Goal: Check status: Check status

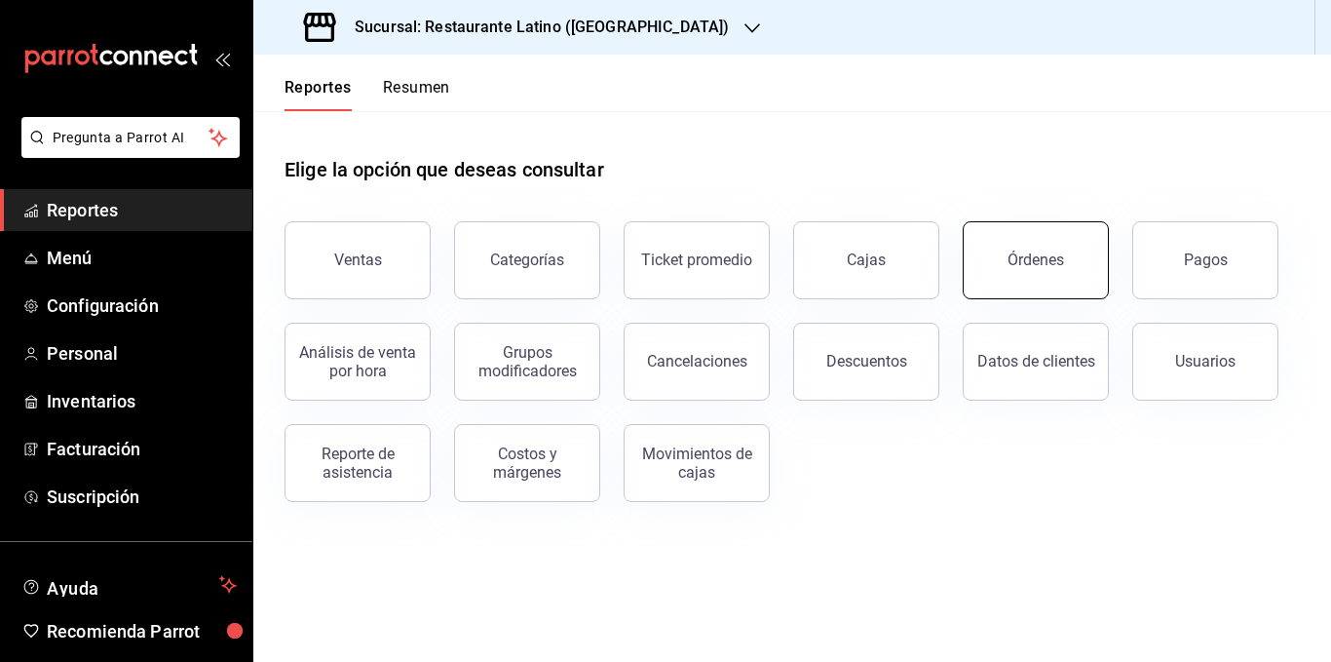
click at [1066, 260] on button "Órdenes" at bounding box center [1036, 260] width 146 height 78
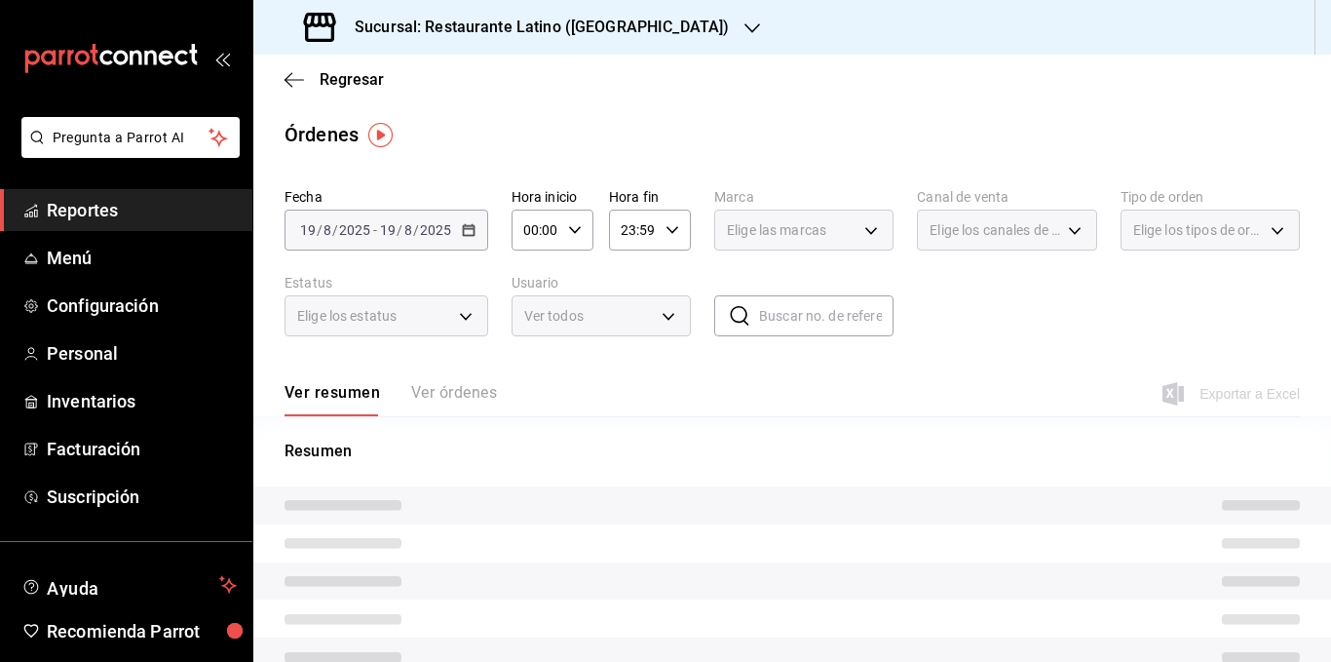
click at [586, 34] on h3 "Sucursal: Restaurante Latino ([GEOGRAPHIC_DATA])" at bounding box center [534, 27] width 390 height 23
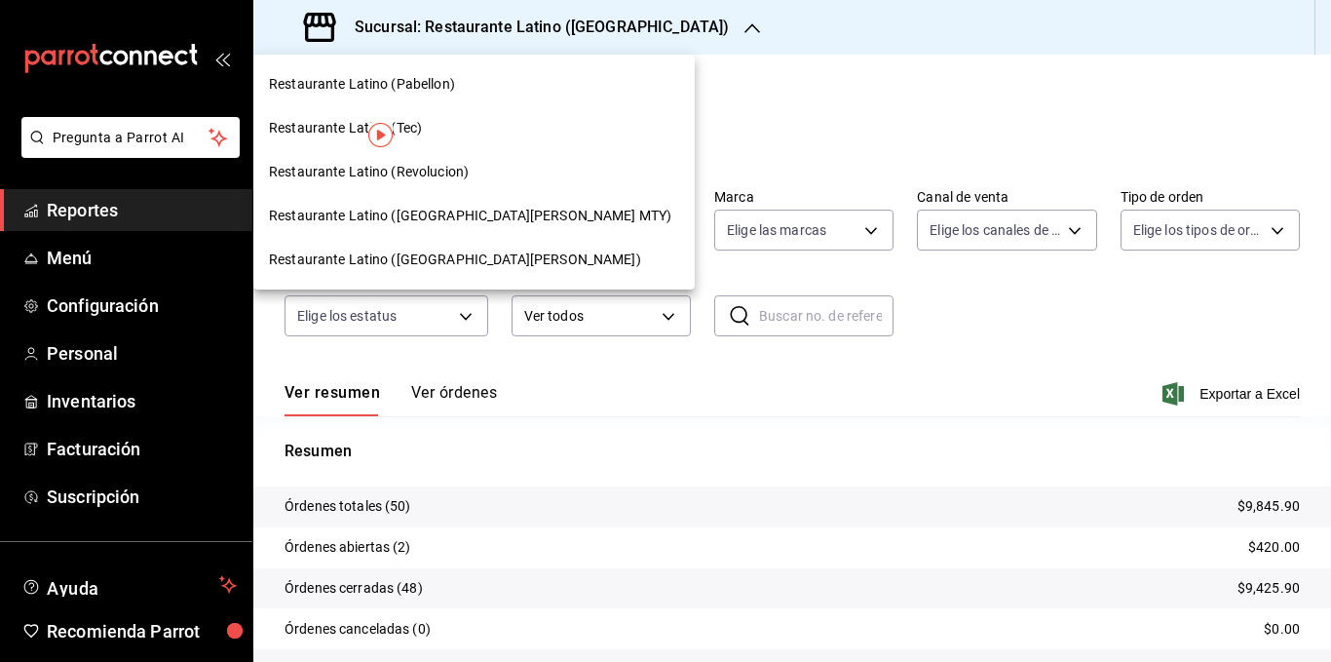
click at [462, 178] on span "Restaurante Latino (Revolucion)" at bounding box center [369, 172] width 200 height 20
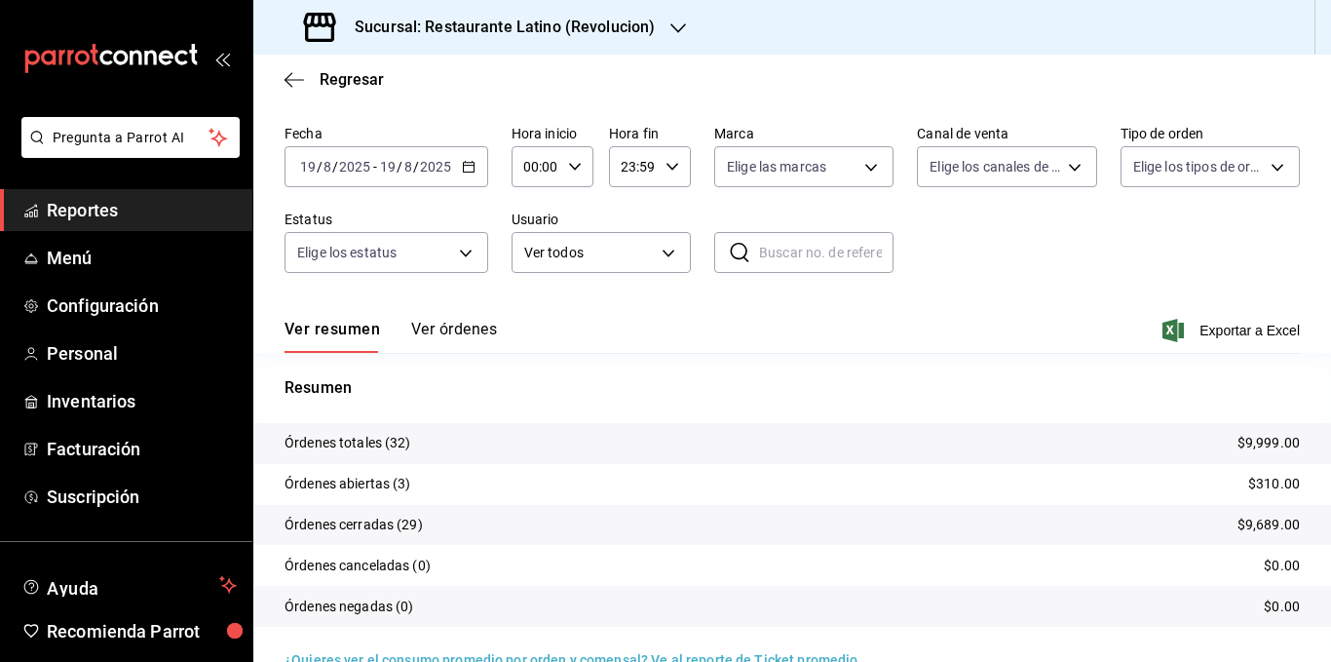
scroll to position [97, 0]
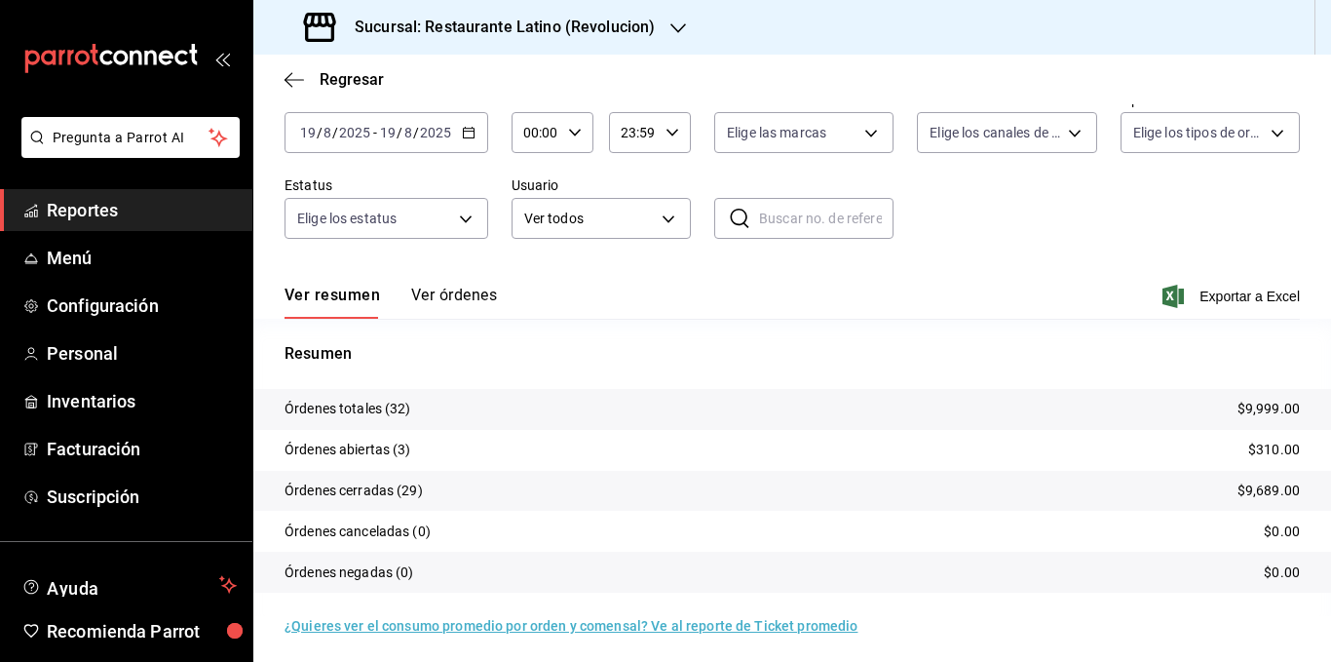
click at [472, 141] on div "[DATE] [DATE] - [DATE] [DATE]" at bounding box center [387, 132] width 204 height 41
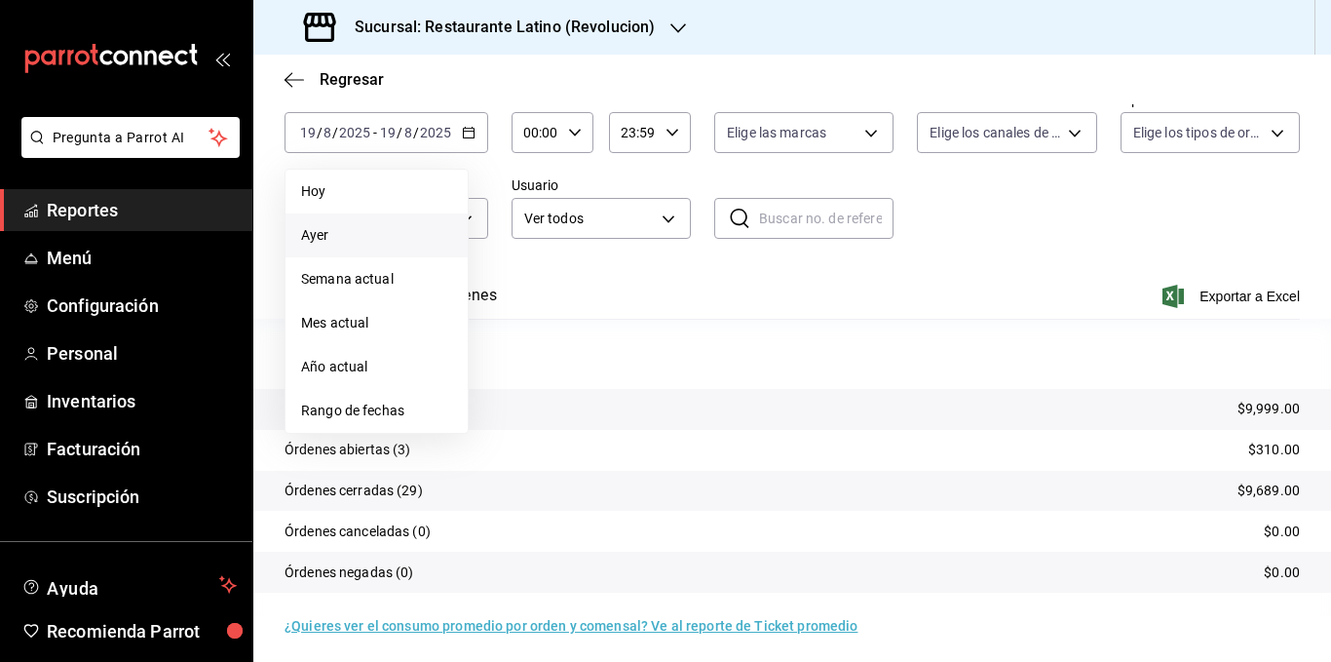
click at [403, 229] on span "Ayer" at bounding box center [376, 235] width 151 height 20
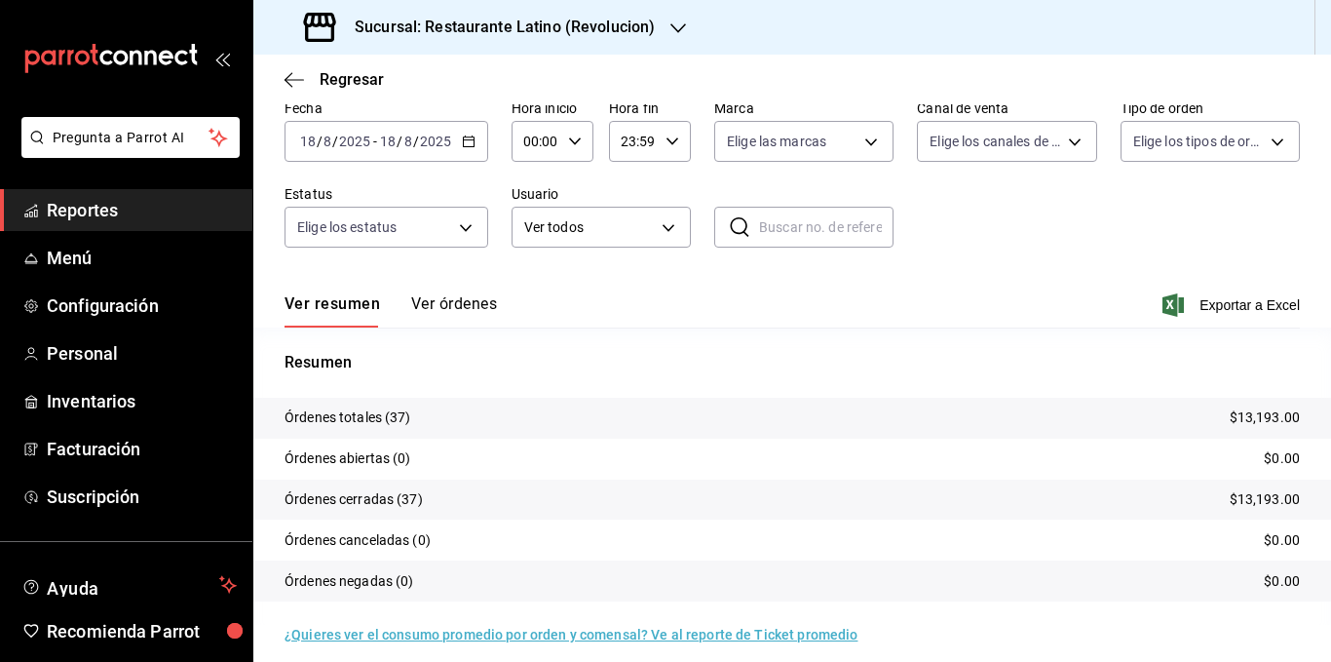
scroll to position [97, 0]
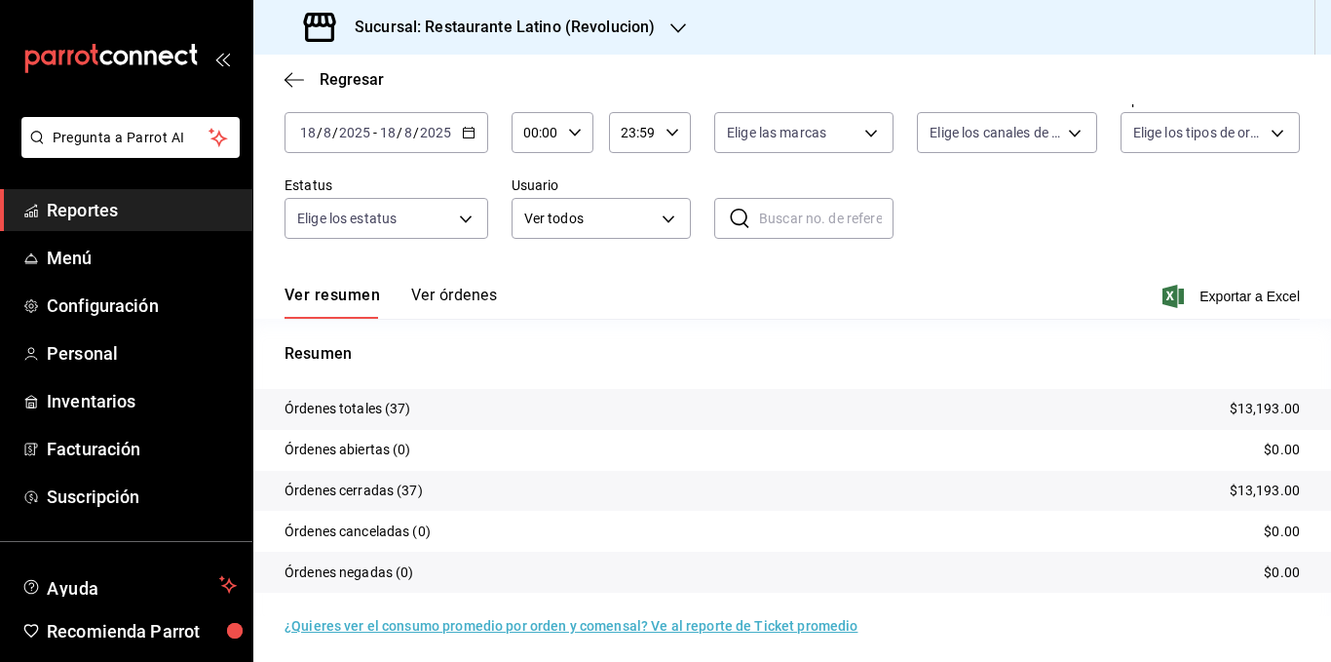
click at [468, 133] on icon "button" at bounding box center [469, 133] width 14 height 14
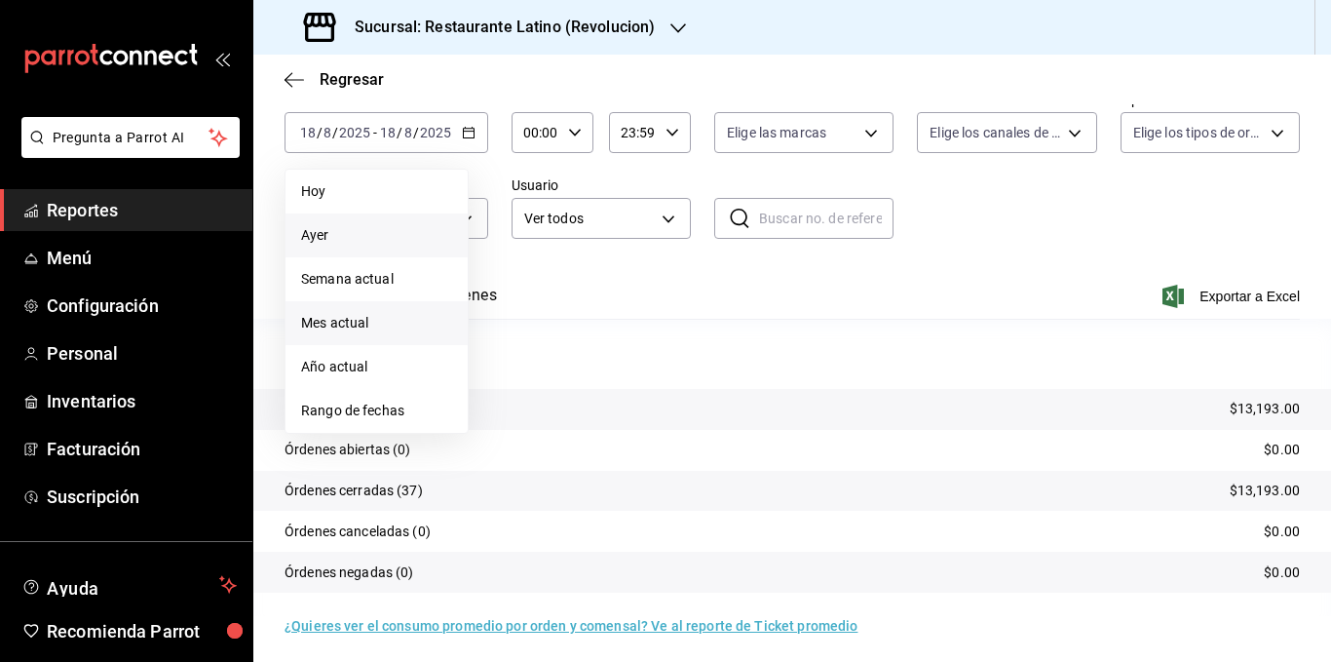
click at [372, 327] on span "Mes actual" at bounding box center [376, 323] width 151 height 20
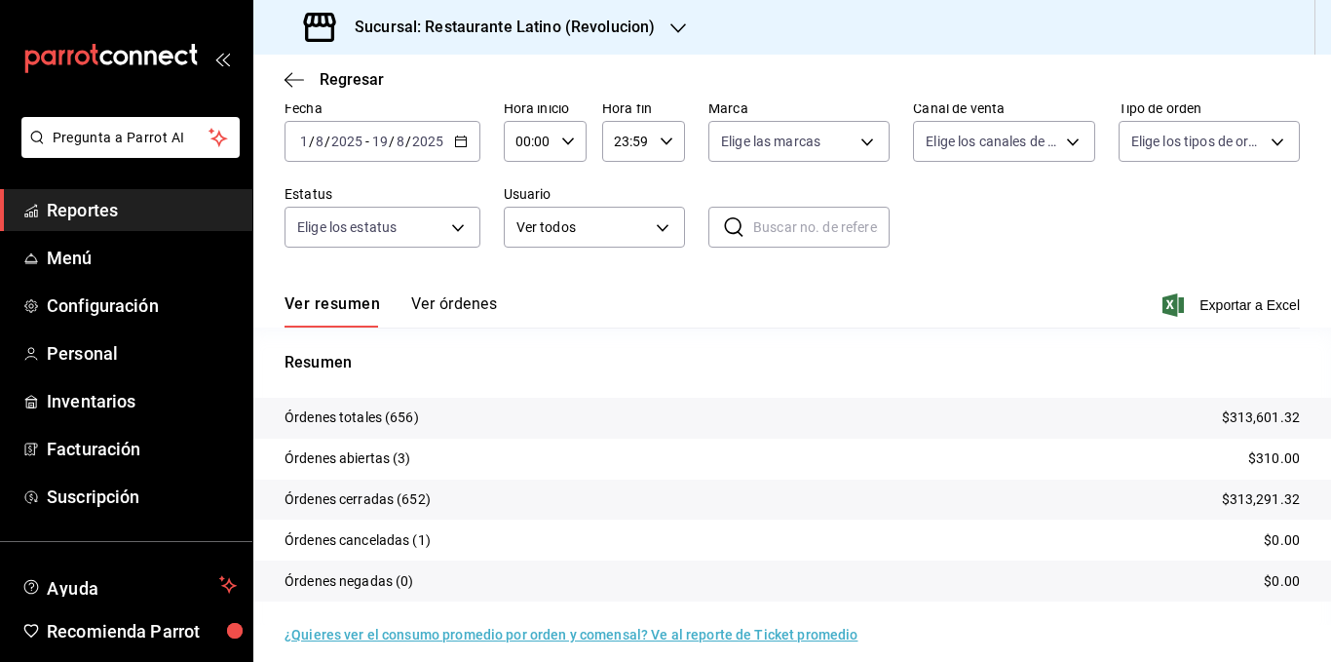
scroll to position [97, 0]
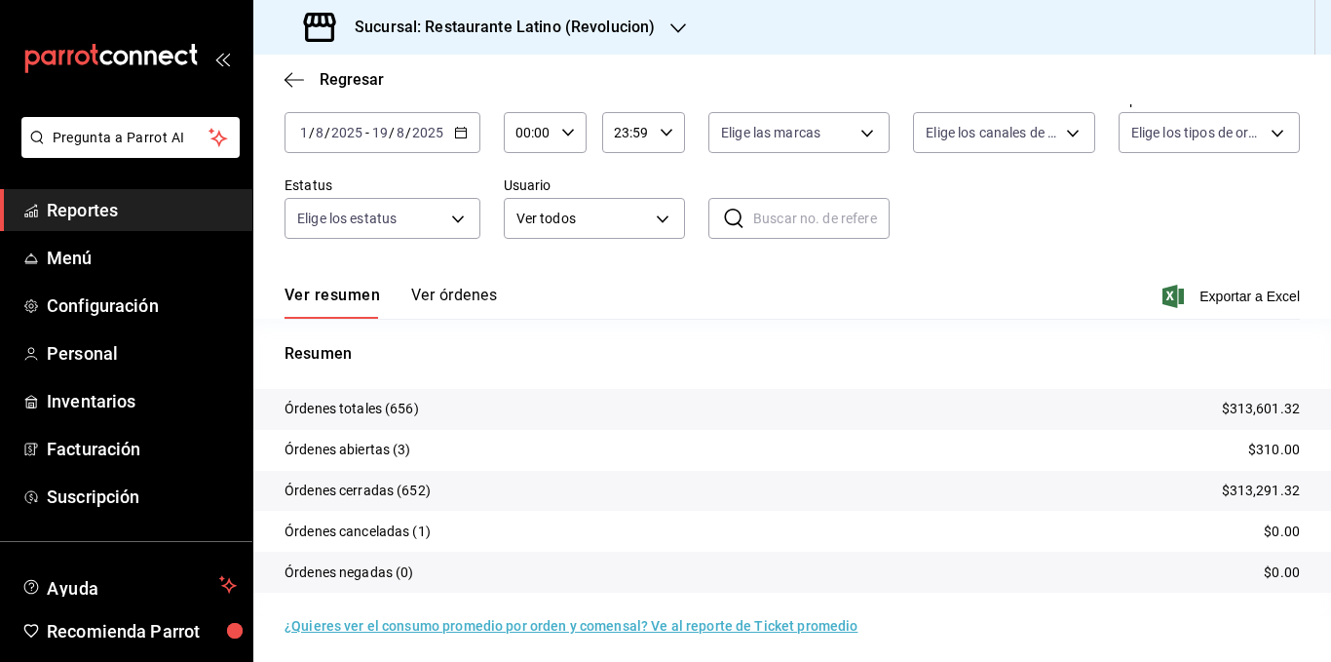
click at [537, 267] on div "Ver resumen Ver órdenes Exportar a Excel" at bounding box center [792, 290] width 1015 height 57
